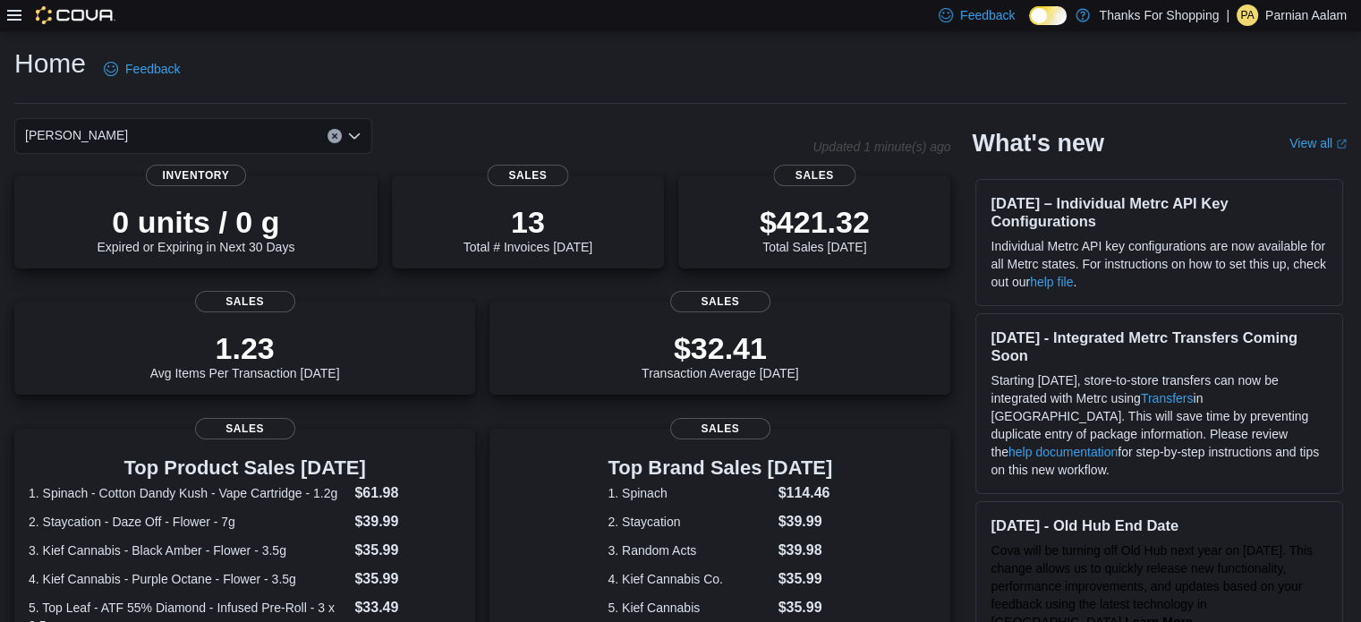
click at [13, 14] on icon at bounding box center [14, 15] width 14 height 11
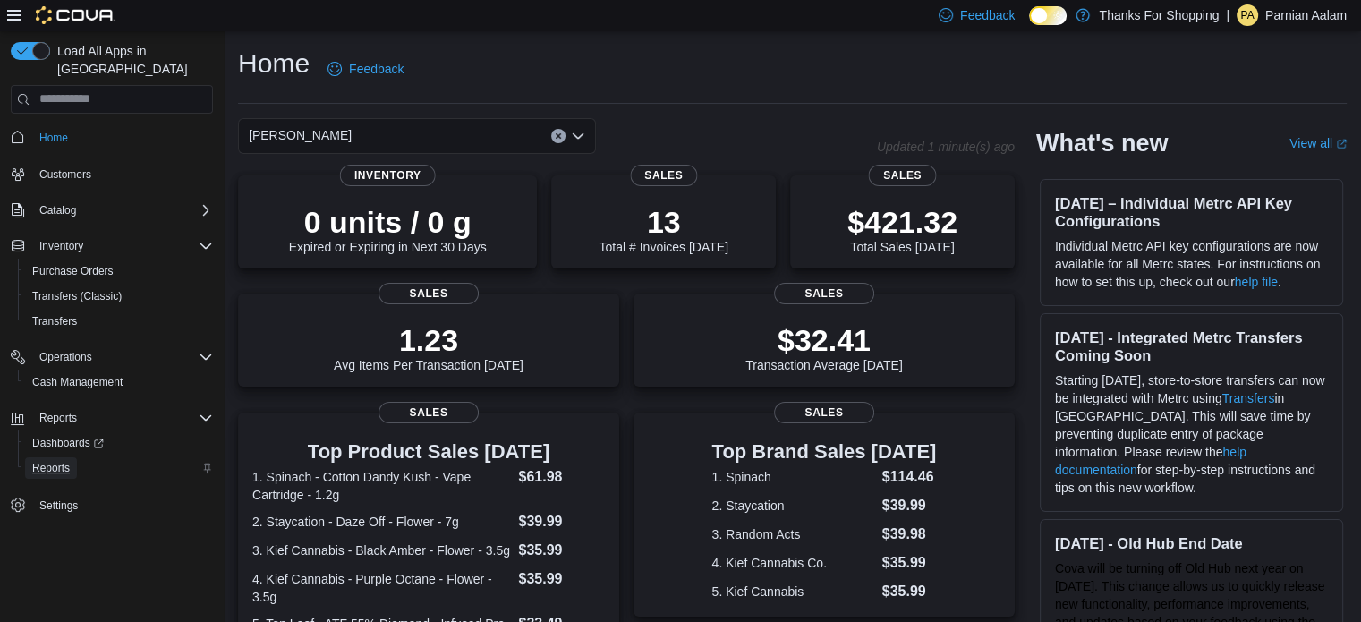
click at [51, 461] on span "Reports" at bounding box center [51, 468] width 38 height 14
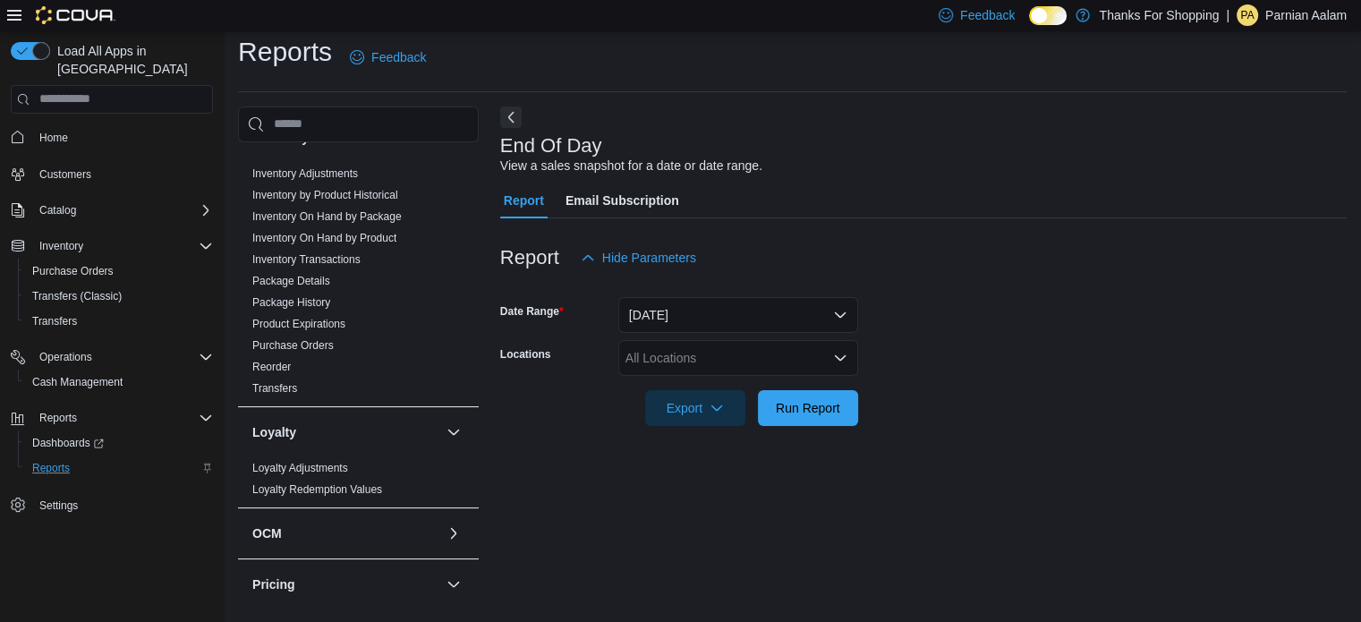
scroll to position [324, 0]
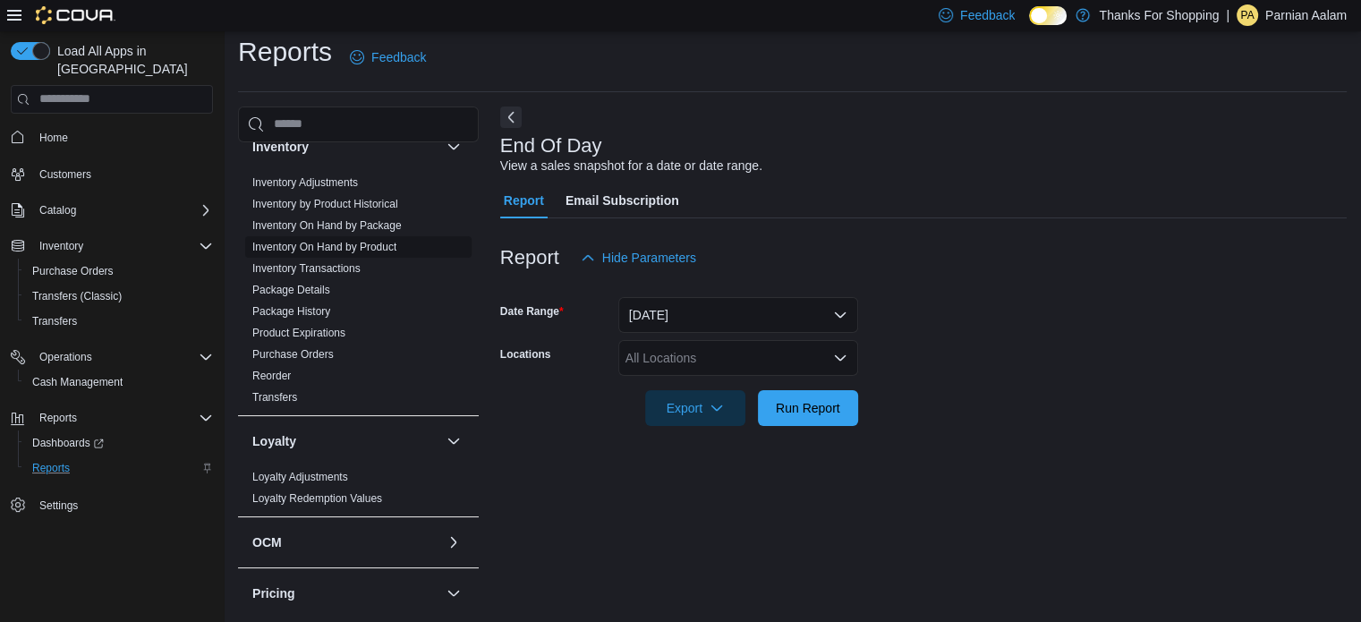
click at [377, 243] on link "Inventory On Hand by Product" at bounding box center [324, 247] width 144 height 13
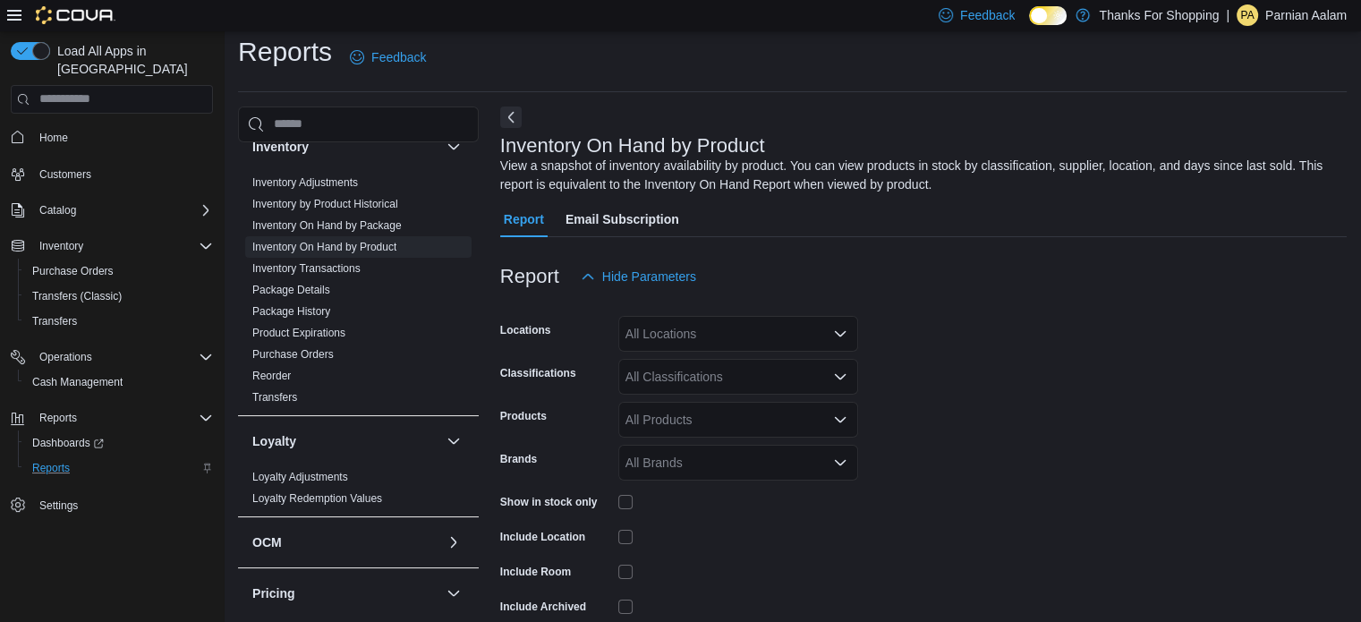
scroll to position [60, 0]
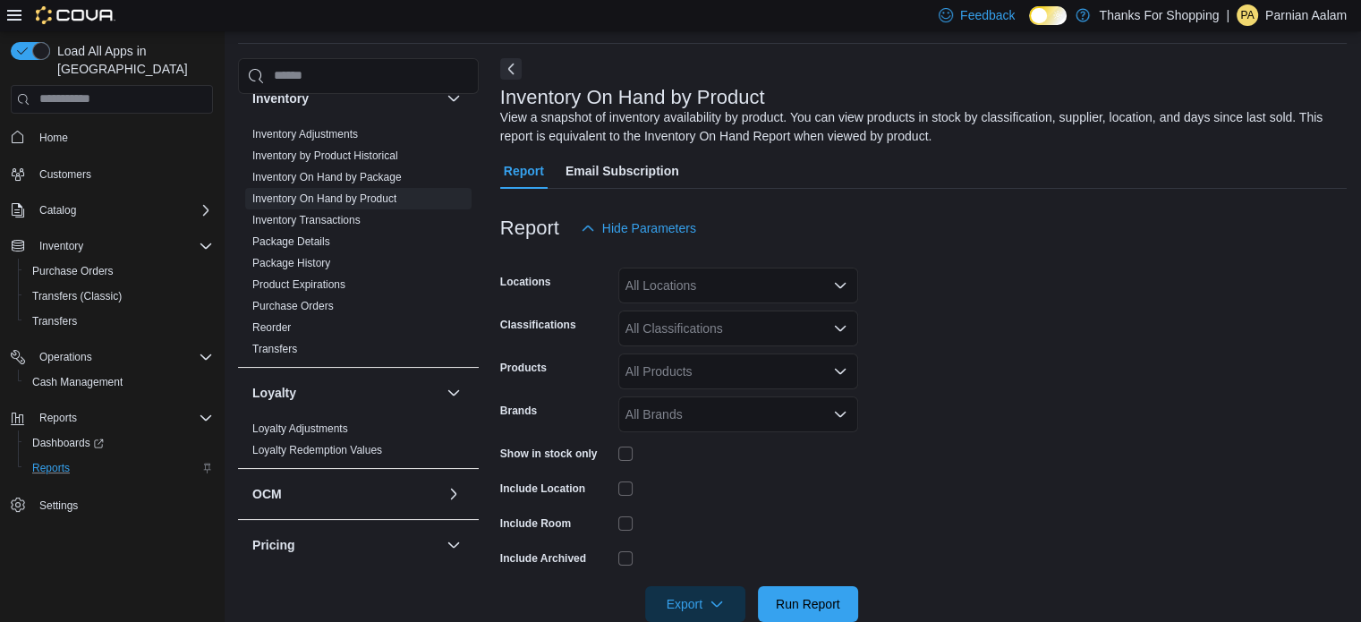
click at [686, 282] on div "All Locations" at bounding box center [738, 286] width 240 height 36
type input "****"
click at [685, 316] on span "[PERSON_NAME]" at bounding box center [717, 316] width 103 height 18
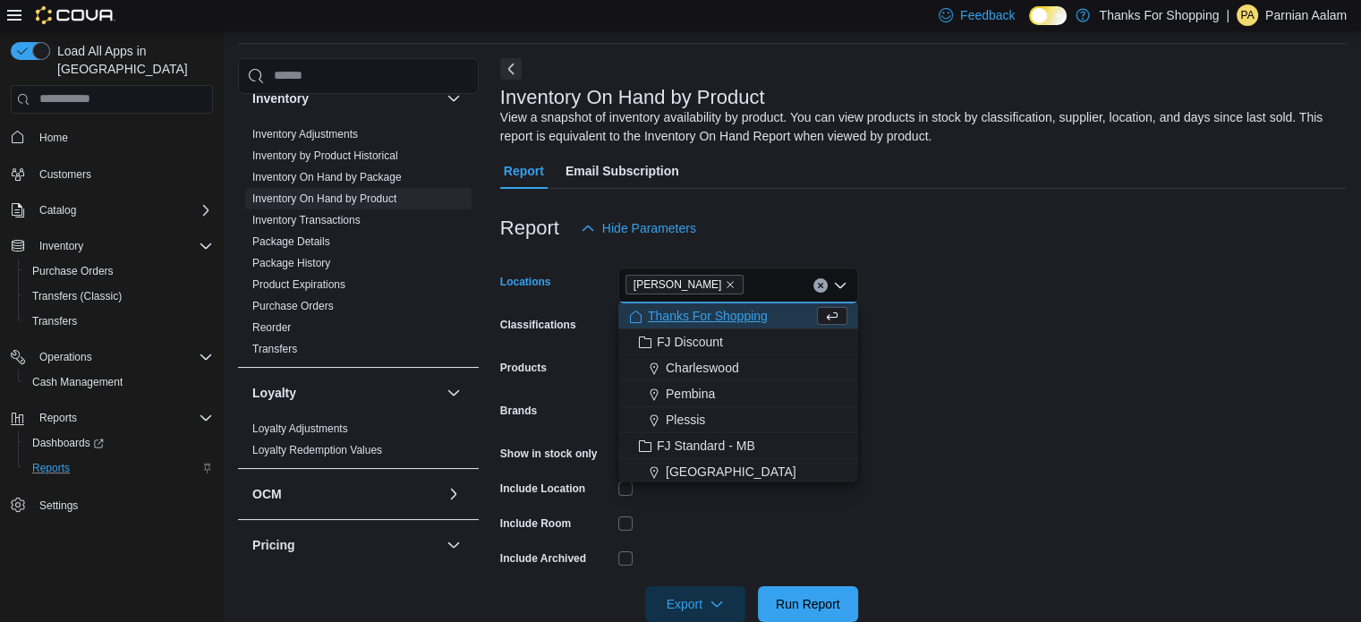
click at [1031, 248] on div at bounding box center [923, 256] width 847 height 21
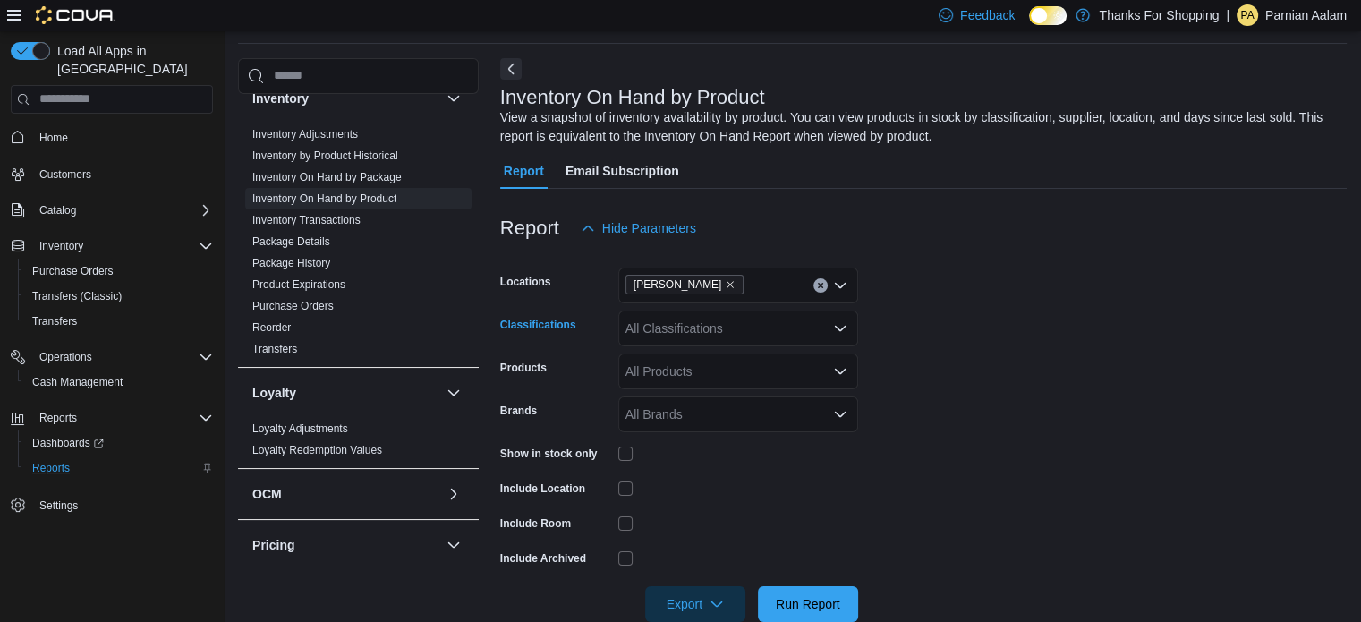
click at [688, 328] on div "All Classifications" at bounding box center [738, 329] width 240 height 36
type input "****"
click at [685, 364] on span "Bulk Flower" at bounding box center [689, 359] width 65 height 18
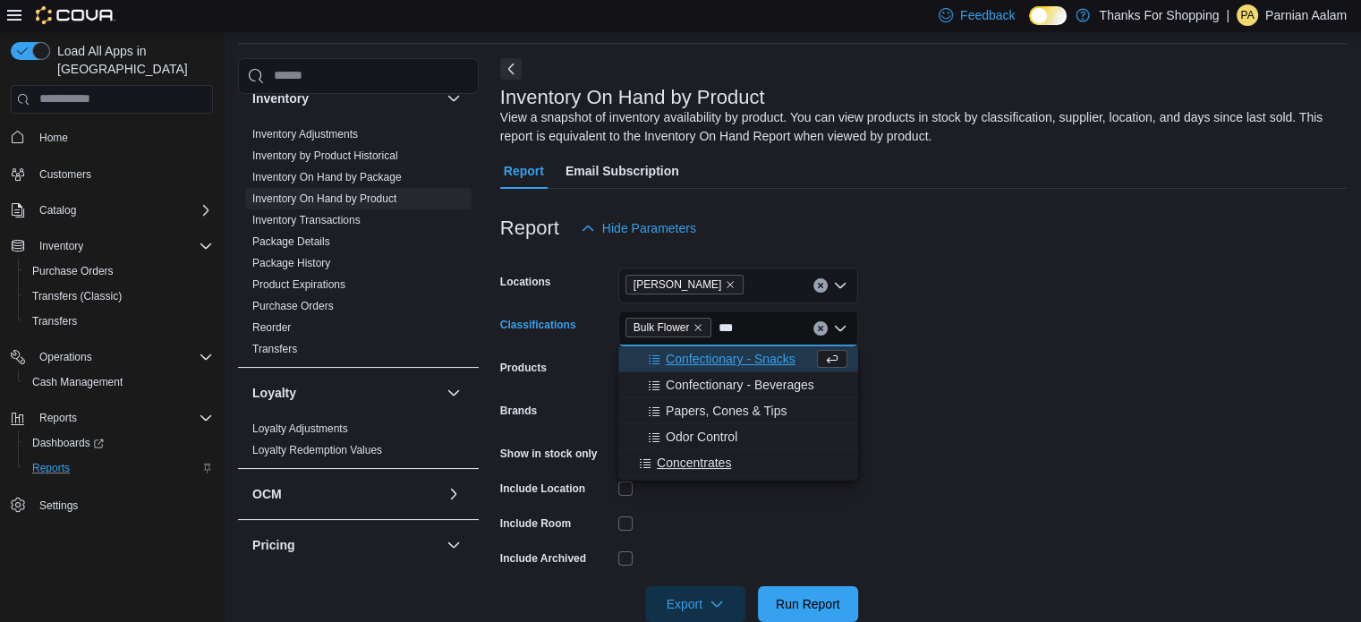
type input "***"
click at [719, 467] on span "Concentrates" at bounding box center [694, 463] width 74 height 18
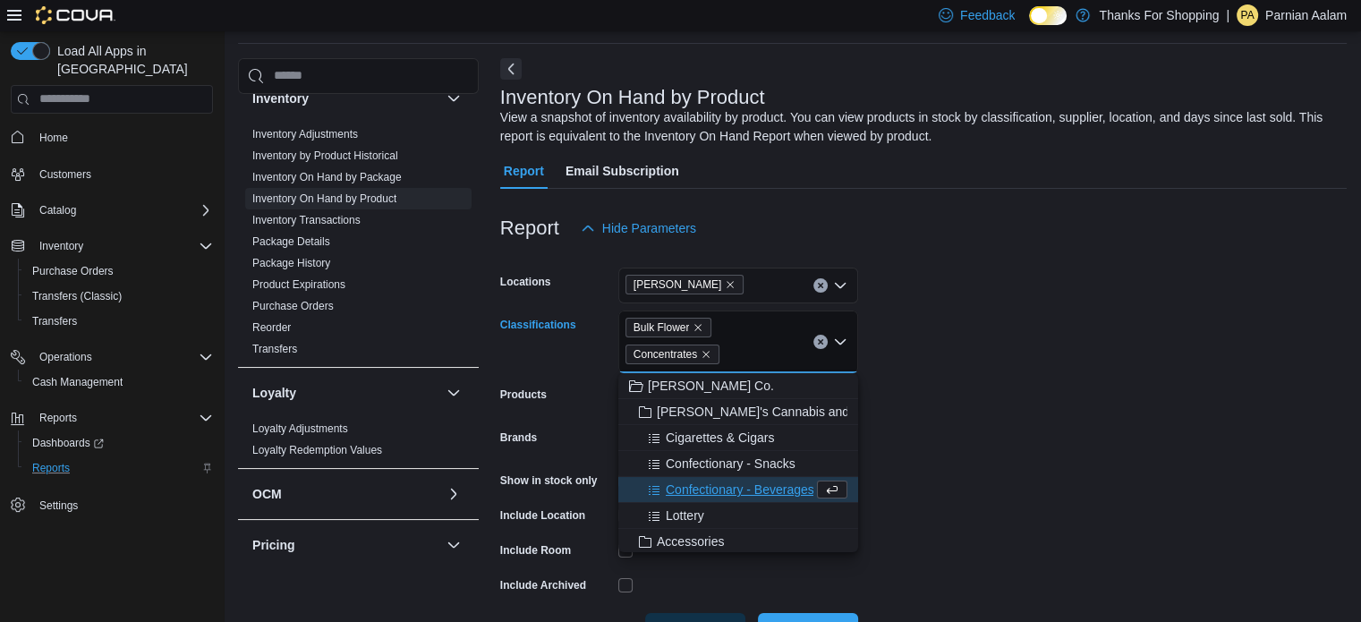
click at [942, 382] on form "Locations [PERSON_NAME] Classifications Bulk Flower Concentrates Combo box. Sel…" at bounding box center [923, 447] width 847 height 403
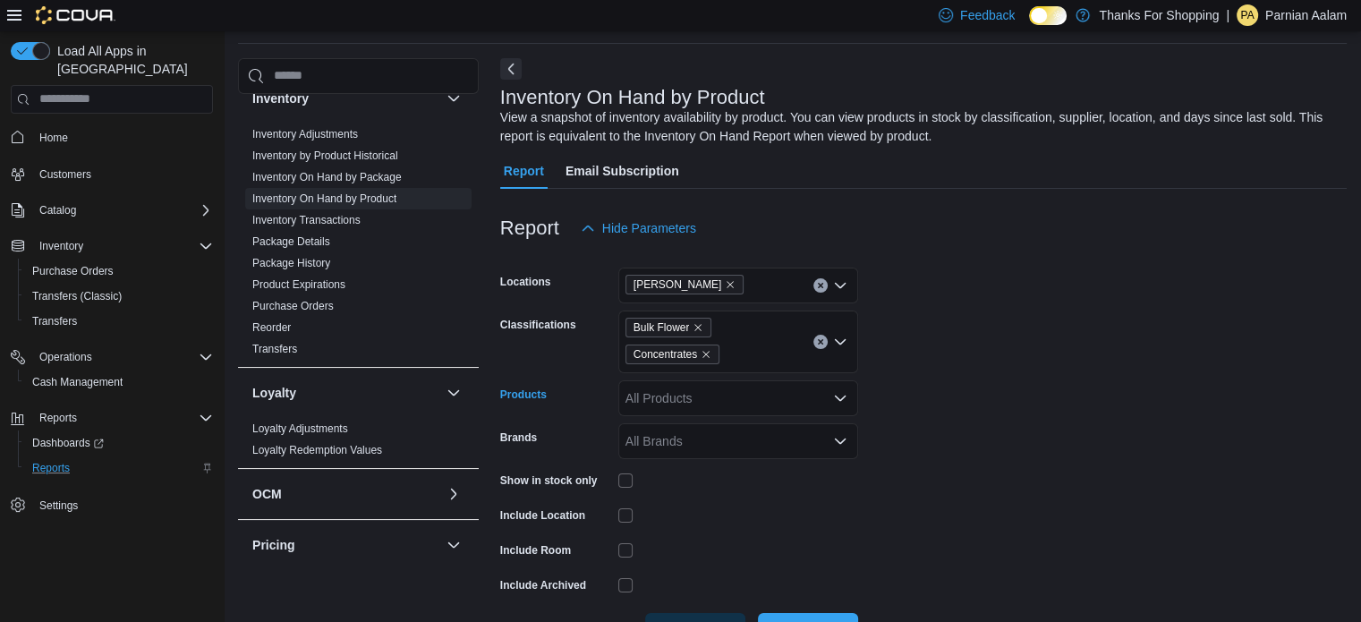
click at [716, 396] on div "All Products" at bounding box center [738, 398] width 240 height 36
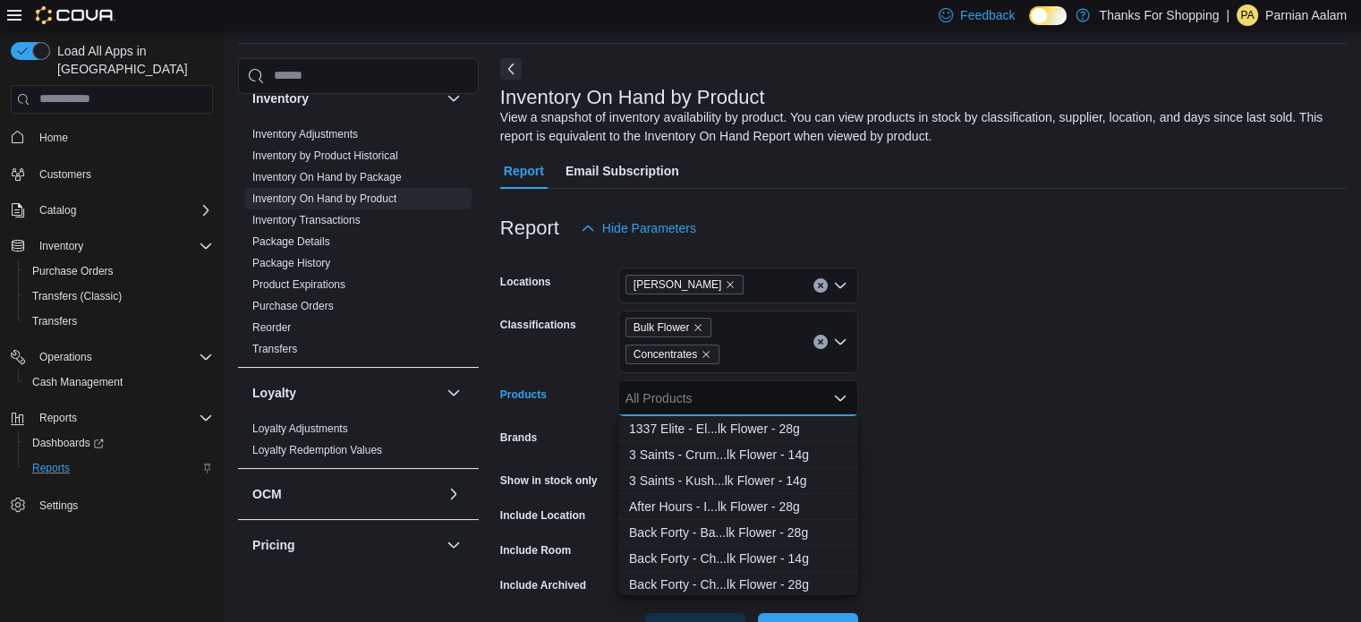
click at [925, 420] on form "Locations [PERSON_NAME] Classifications Bulk Flower Concentrates Products All P…" at bounding box center [923, 447] width 847 height 403
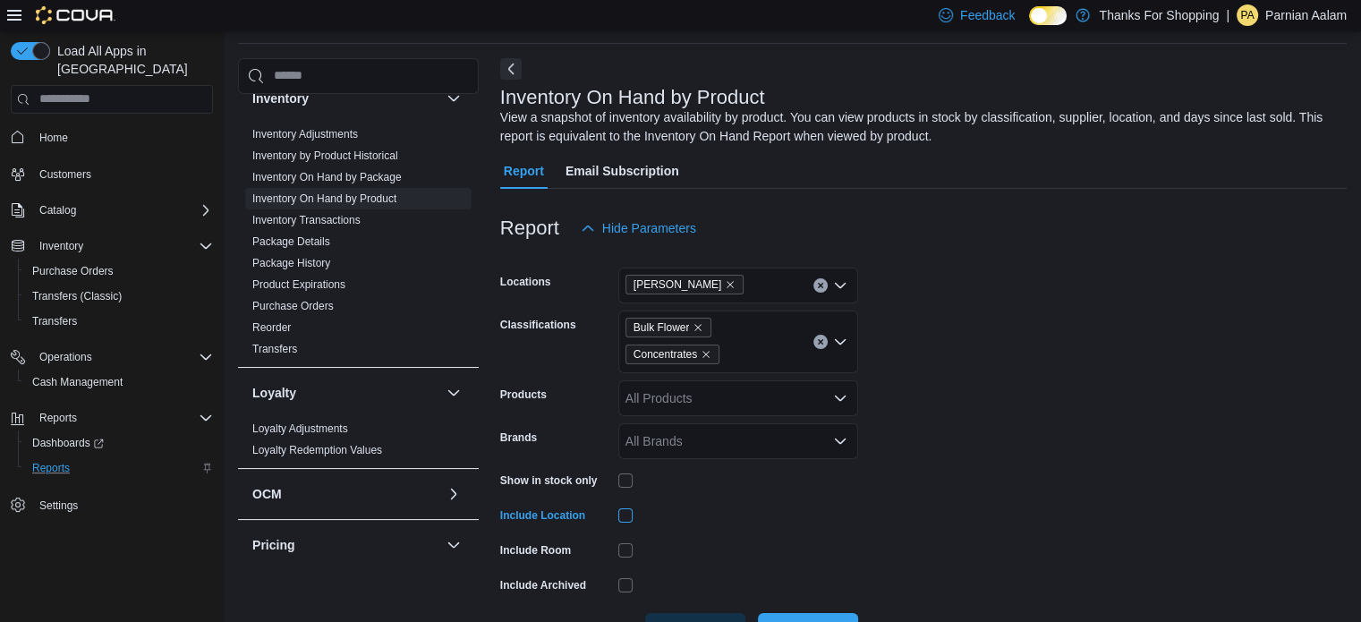
scroll to position [122, 0]
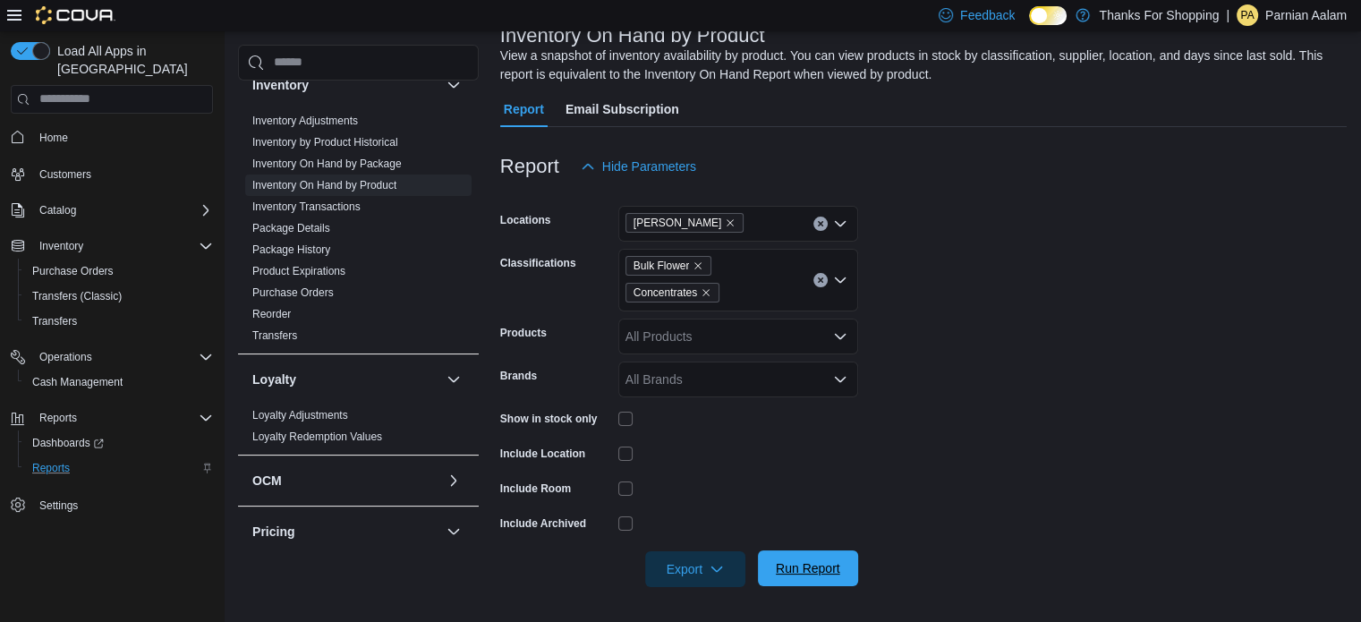
click at [829, 562] on span "Run Report" at bounding box center [808, 568] width 64 height 18
click at [707, 569] on span "Export" at bounding box center [695, 568] width 79 height 36
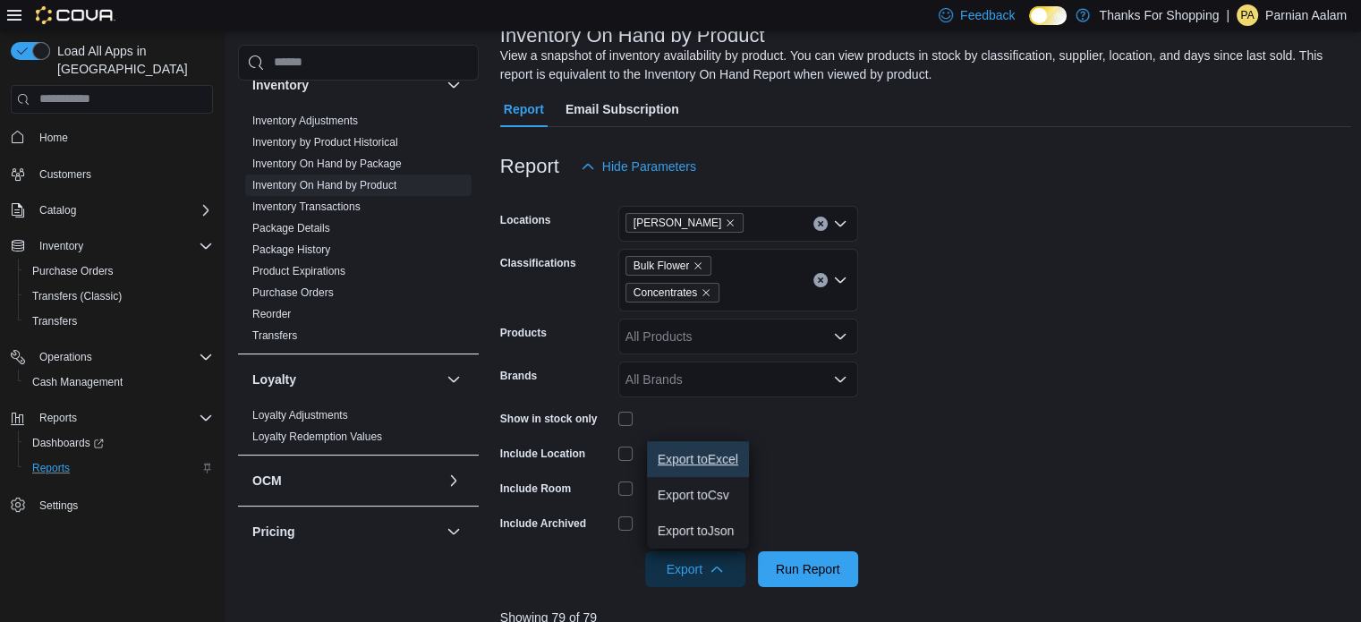
click at [728, 450] on button "Export to Excel" at bounding box center [698, 459] width 102 height 36
